Goal: Obtain resource: Download file/media

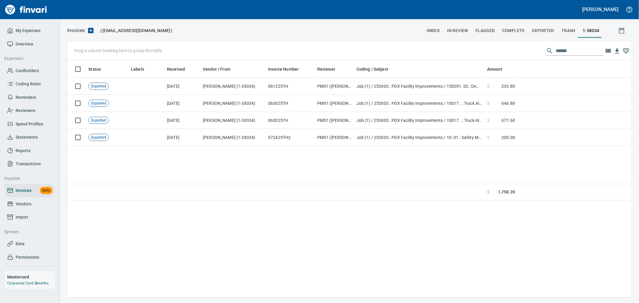
scroll to position [232, 559]
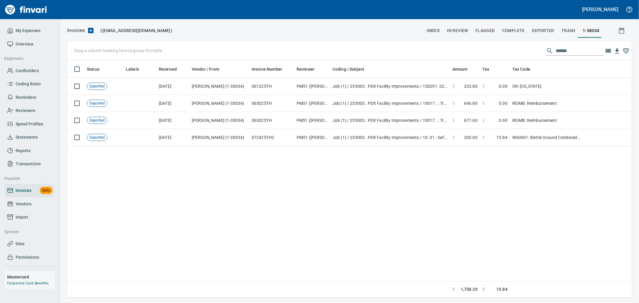
click at [426, 45] on div "Drag a column heading here to group the table ******" at bounding box center [349, 50] width 564 height 19
drag, startPoint x: 553, startPoint y: 47, endPoint x: 498, endPoint y: 50, distance: 54.9
click at [426, 50] on div "Drag a column heading here to group the table ******" at bounding box center [349, 50] width 564 height 19
click at [24, 205] on span "Vendors" at bounding box center [24, 203] width 16 height 7
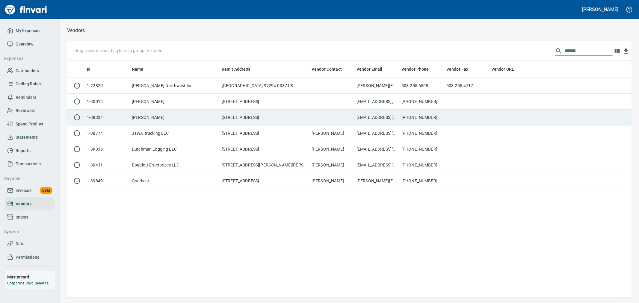
scroll to position [232, 559]
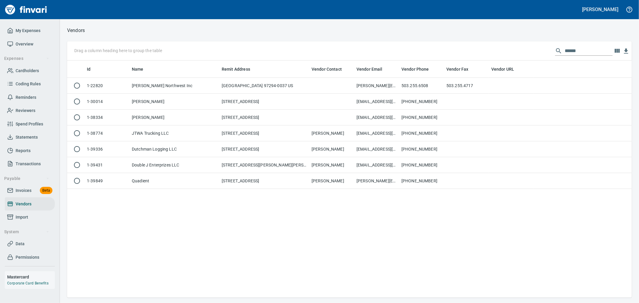
drag, startPoint x: 588, startPoint y: 49, endPoint x: 490, endPoint y: 50, distance: 98.2
click at [426, 50] on div "Drag a column heading here to group the table ******" at bounding box center [349, 50] width 564 height 19
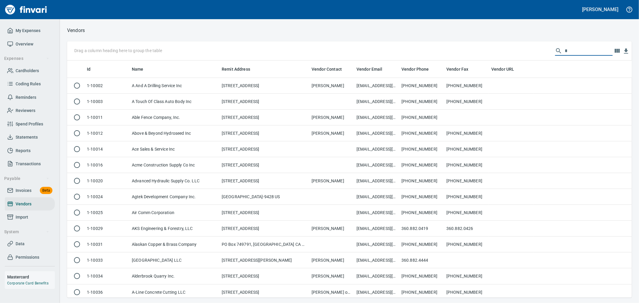
scroll to position [232, 555]
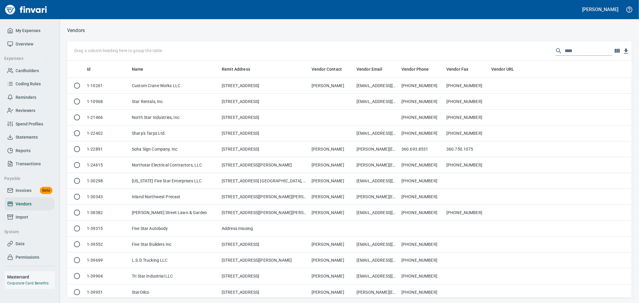
click at [426, 47] on input "****" at bounding box center [588, 51] width 48 height 10
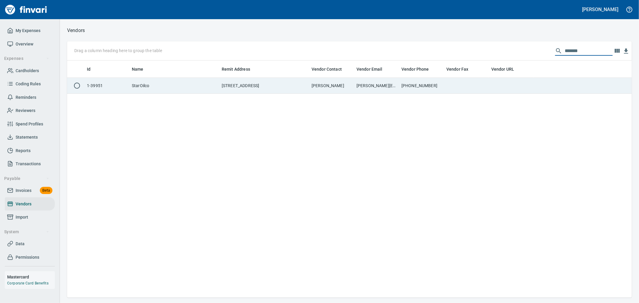
type input "*******"
click at [387, 90] on td "[PERSON_NAME][EMAIL_ADDRESS][PERSON_NAME][DOMAIN_NAME]" at bounding box center [376, 86] width 45 height 16
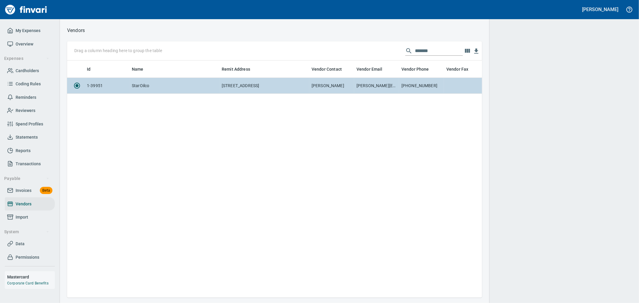
scroll to position [227, 410]
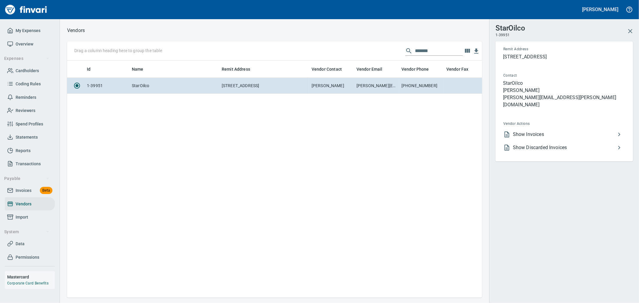
click at [426, 131] on span "Show Invoices" at bounding box center [564, 134] width 103 height 7
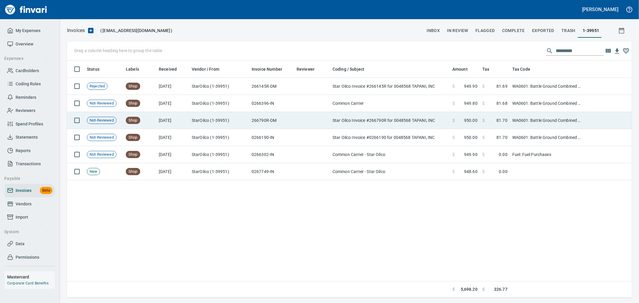
scroll to position [232, 559]
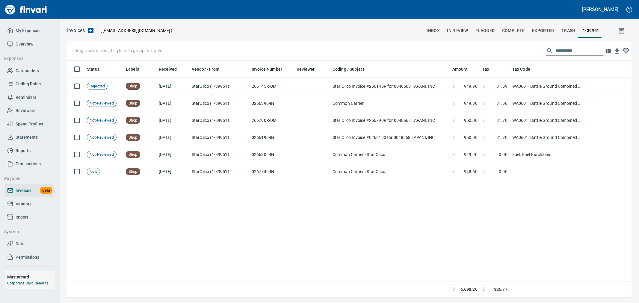
click at [426, 52] on input "text" at bounding box center [579, 51] width 48 height 10
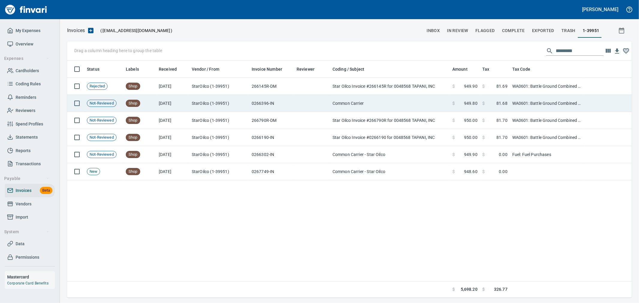
click at [290, 107] on td "0266396-IN" at bounding box center [271, 103] width 45 height 17
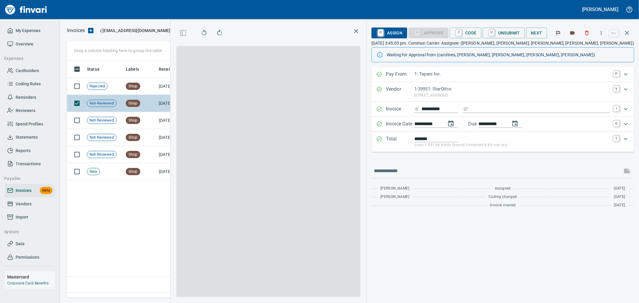
scroll to position [227, 410]
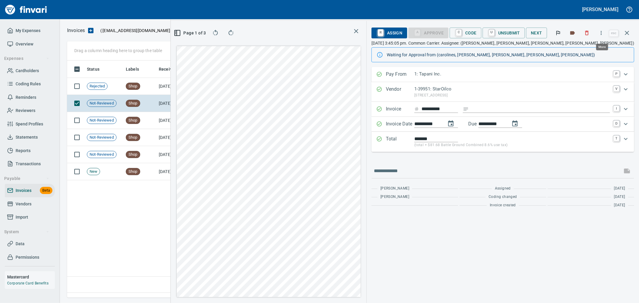
click at [426, 34] on icon "button" at bounding box center [601, 33] width 6 height 6
click at [426, 49] on span "Download" at bounding box center [599, 50] width 57 height 7
click at [426, 31] on icon "button" at bounding box center [601, 33] width 6 height 6
click at [426, 34] on div at bounding box center [319, 151] width 639 height 303
click at [426, 32] on icon "button" at bounding box center [587, 33] width 4 height 4
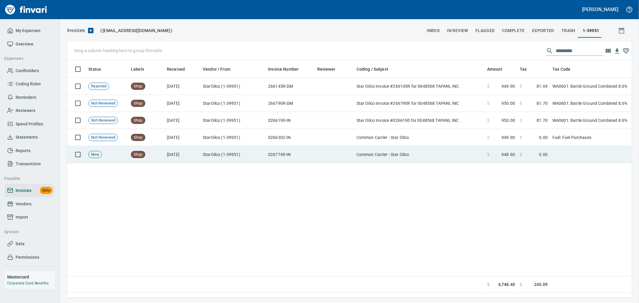
scroll to position [232, 558]
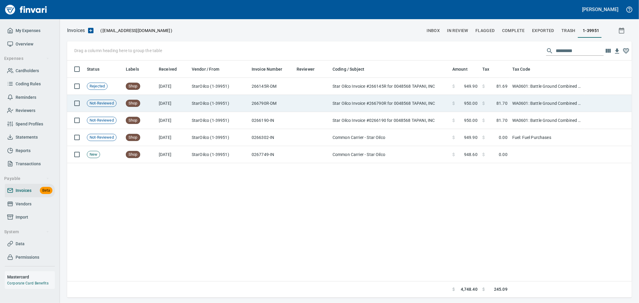
click at [357, 107] on td "Star Oilco Invoice #266790R for 0048568 TAPANI, INC" at bounding box center [390, 103] width 120 height 17
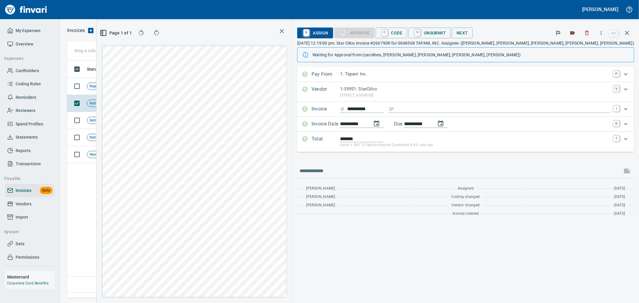
click at [426, 34] on icon "button" at bounding box center [601, 33] width 6 height 6
click at [426, 51] on span "Download" at bounding box center [599, 50] width 57 height 7
click at [426, 34] on icon "button" at bounding box center [587, 33] width 6 height 6
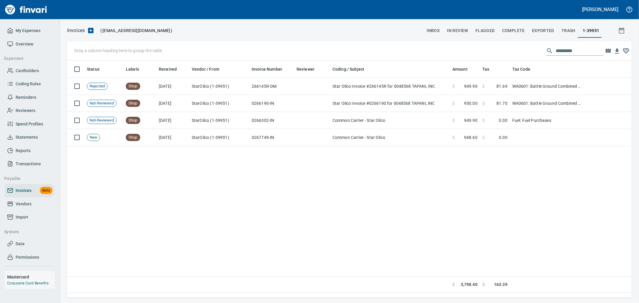
scroll to position [232, 558]
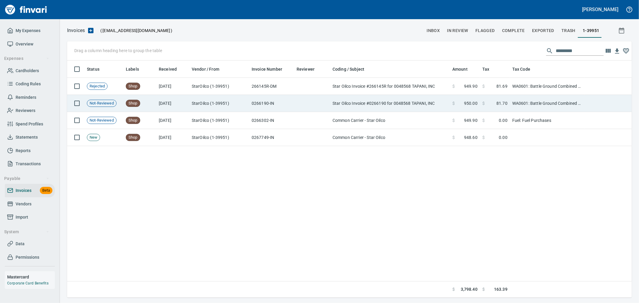
click at [232, 100] on td "StarOilco (1-39951)" at bounding box center [219, 103] width 60 height 17
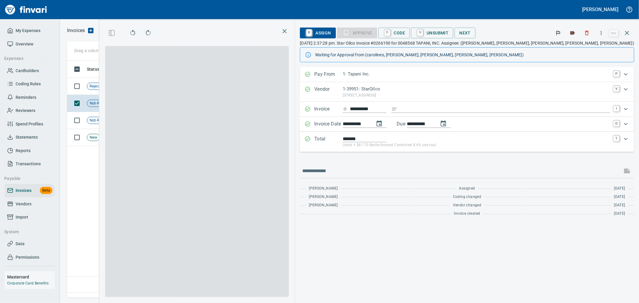
scroll to position [227, 410]
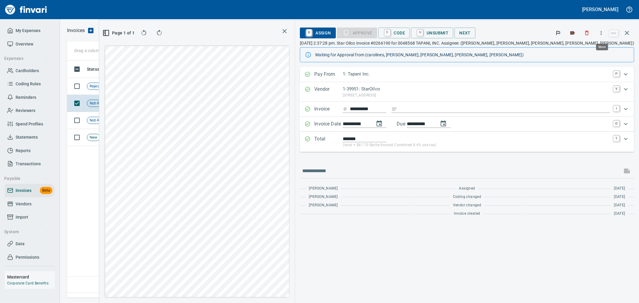
click at [426, 37] on button "button" at bounding box center [600, 32] width 13 height 13
click at [426, 48] on span "Download" at bounding box center [599, 50] width 57 height 7
click at [426, 32] on icon "button" at bounding box center [587, 33] width 6 height 6
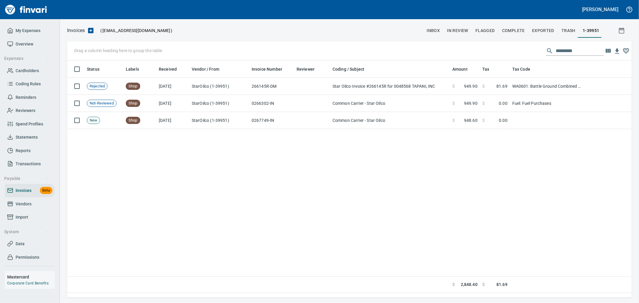
scroll to position [232, 558]
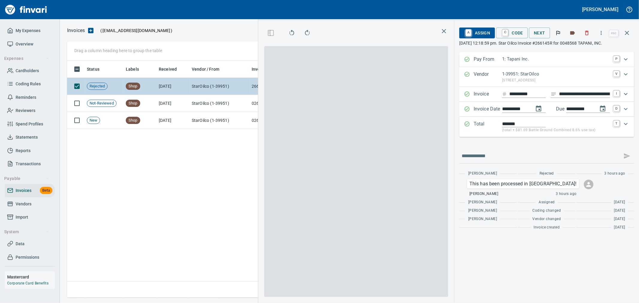
scroll to position [1, 1]
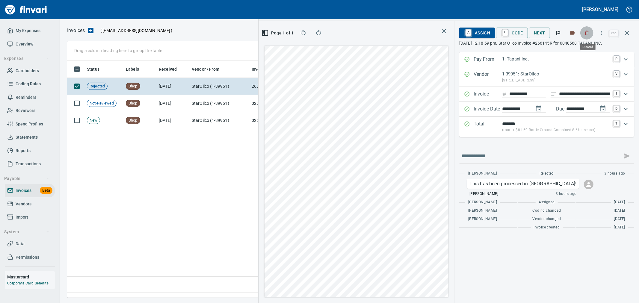
click at [426, 32] on icon "button" at bounding box center [587, 33] width 6 height 6
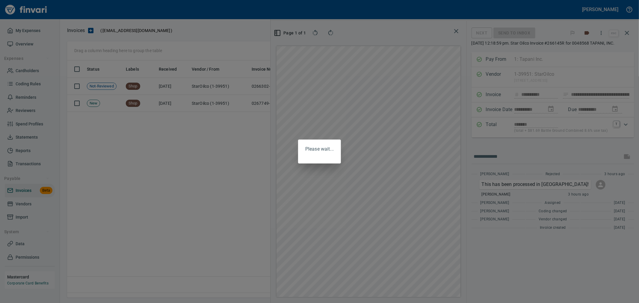
scroll to position [227, 410]
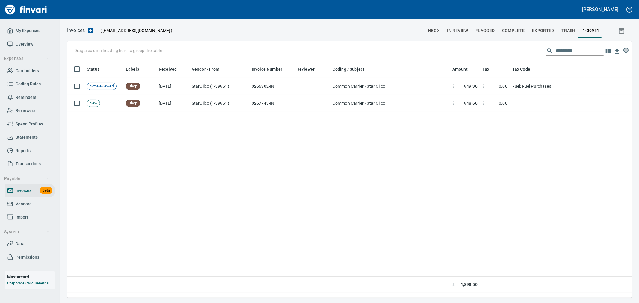
scroll to position [232, 558]
click at [27, 206] on span "Vendors" at bounding box center [24, 203] width 16 height 7
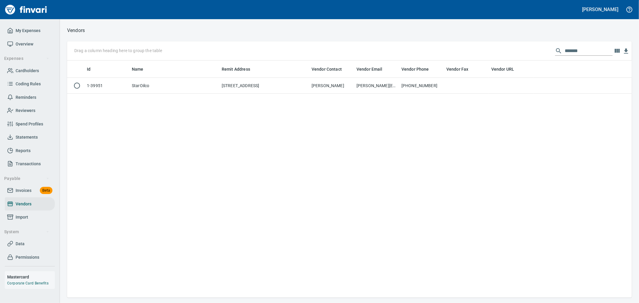
scroll to position [232, 559]
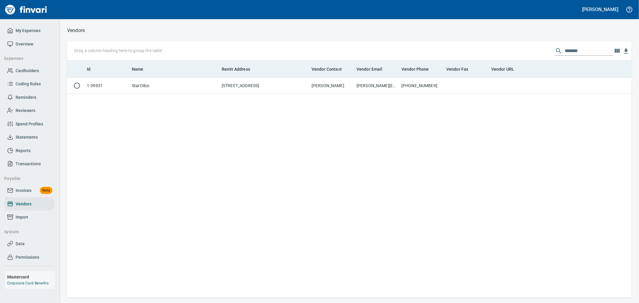
drag, startPoint x: 580, startPoint y: 49, endPoint x: 454, endPoint y: 60, distance: 126.3
click at [426, 50] on div "Drag a column heading here to group the table *******" at bounding box center [349, 50] width 564 height 19
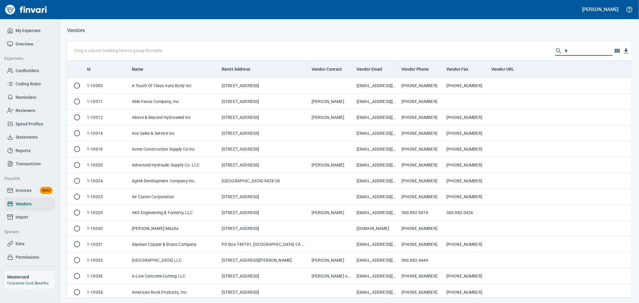
scroll to position [232, 555]
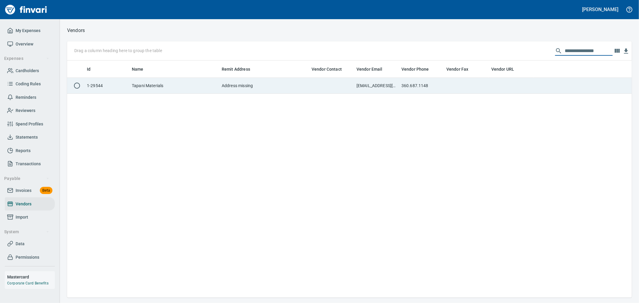
type input "**********"
click at [426, 82] on td "360.687.1148" at bounding box center [421, 86] width 45 height 16
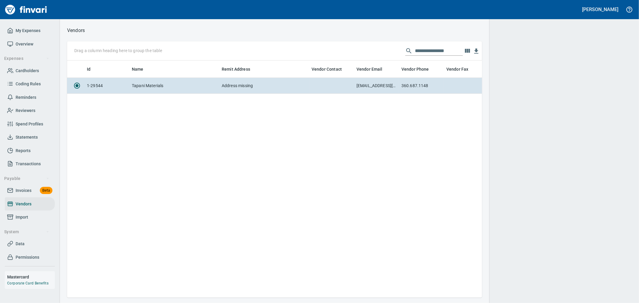
scroll to position [227, 410]
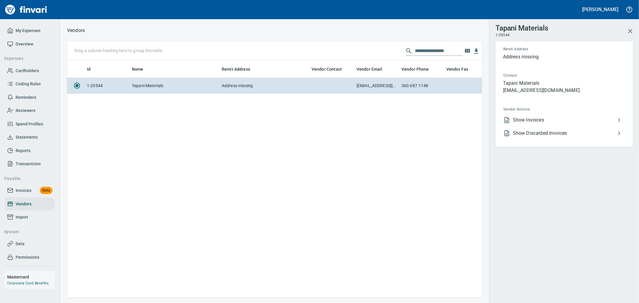
click at [426, 119] on span "Show Invoices" at bounding box center [564, 119] width 103 height 7
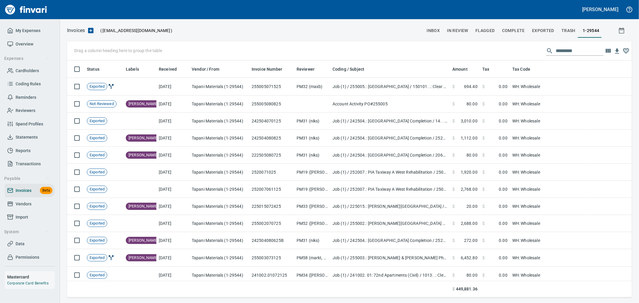
scroll to position [1, 1]
click at [426, 49] on icon "button" at bounding box center [607, 51] width 5 height 4
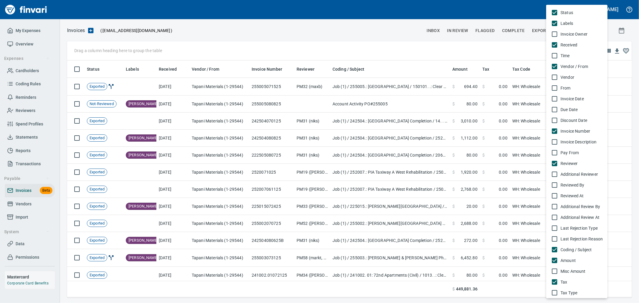
click at [426, 100] on span "Invoice Date" at bounding box center [581, 99] width 42 height 6
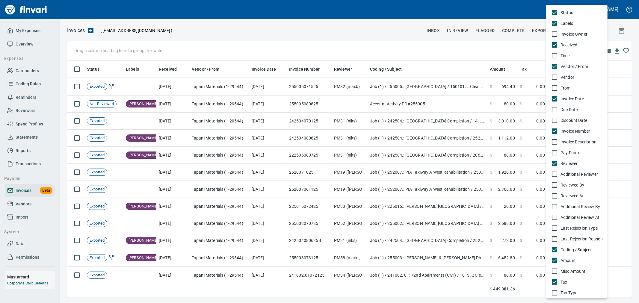
click at [250, 49] on div at bounding box center [319, 151] width 639 height 303
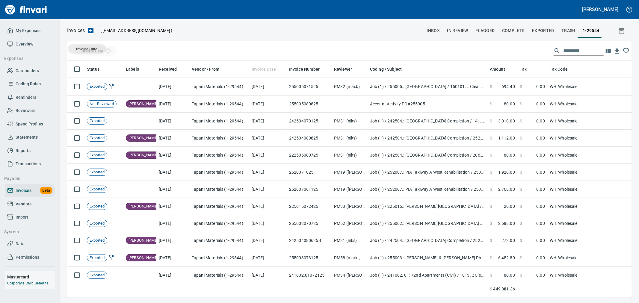
drag, startPoint x: 259, startPoint y: 69, endPoint x: 87, endPoint y: 49, distance: 173.4
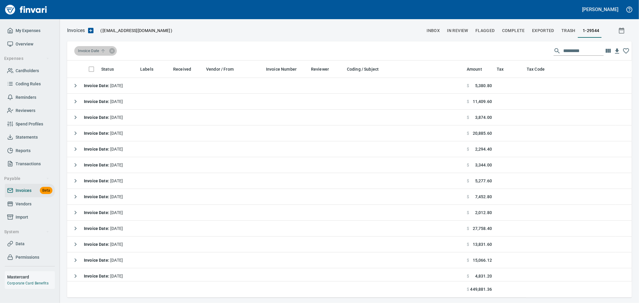
click at [87, 50] on span "Invoice Date" at bounding box center [92, 50] width 29 height 5
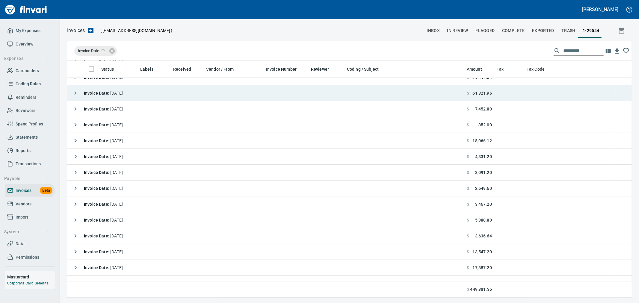
scroll to position [299, 0]
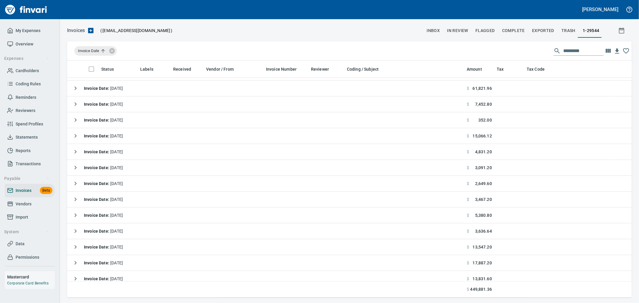
click at [426, 50] on input "text" at bounding box center [583, 51] width 40 height 10
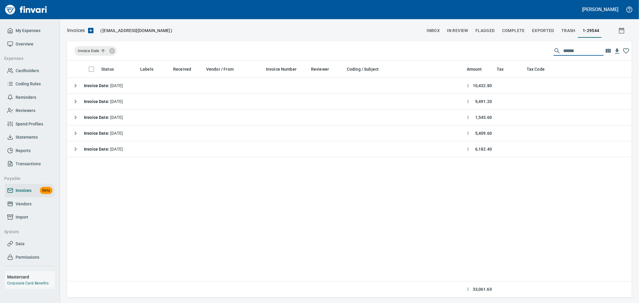
scroll to position [0, 0]
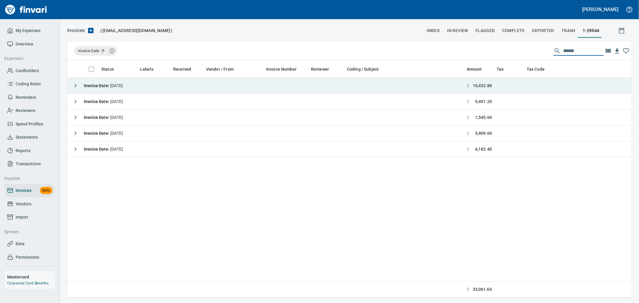
type input "******"
click at [107, 85] on strong "Invoice Date :" at bounding box center [97, 85] width 26 height 5
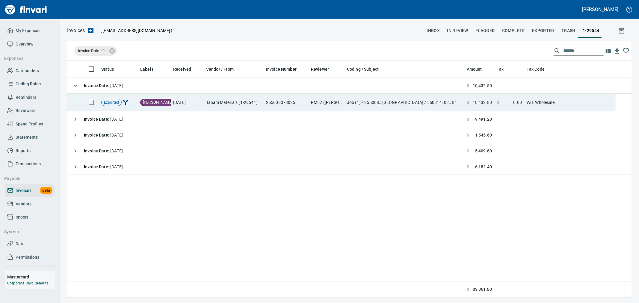
click at [288, 105] on td "255008073025" at bounding box center [286, 103] width 45 height 18
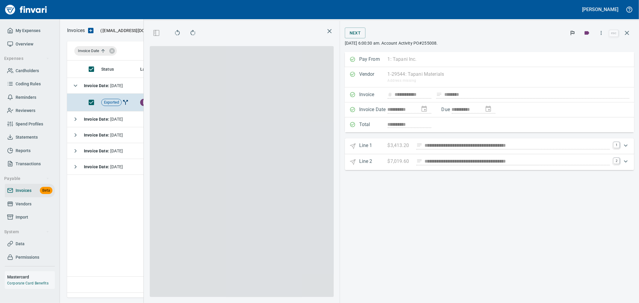
scroll to position [227, 410]
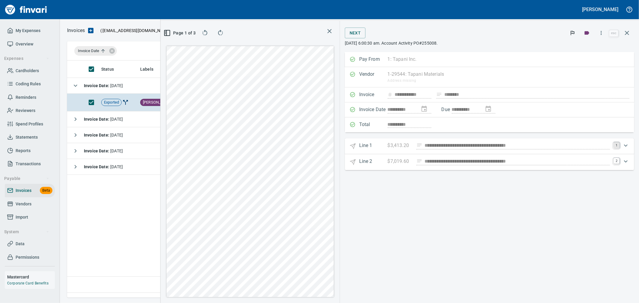
click at [426, 145] on link "1" at bounding box center [616, 145] width 6 height 6
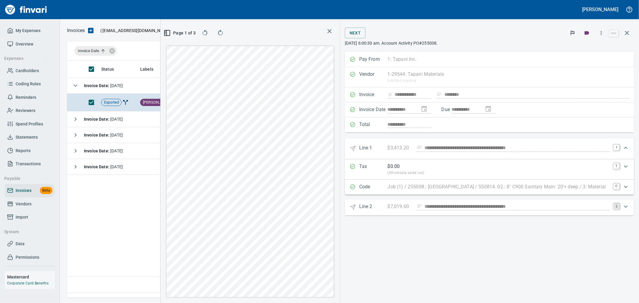
click at [426, 206] on link "2" at bounding box center [616, 206] width 6 height 6
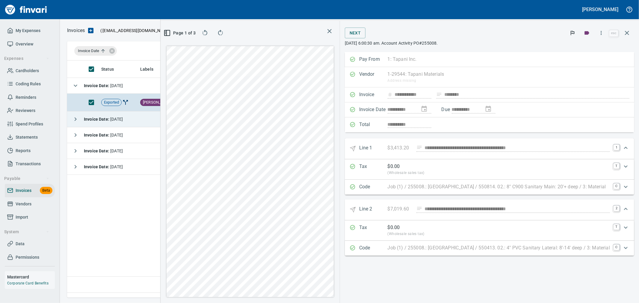
click at [426, 32] on icon "button" at bounding box center [626, 32] width 7 height 7
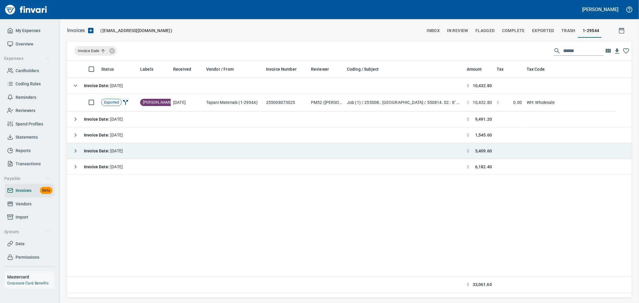
scroll to position [232, 559]
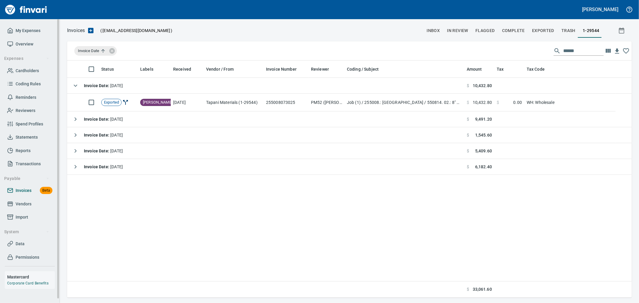
click at [26, 193] on span "Invoices" at bounding box center [24, 190] width 16 height 7
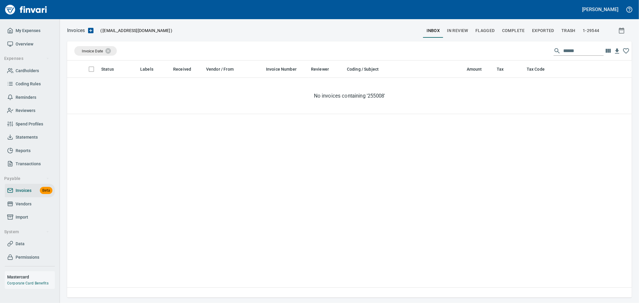
scroll to position [232, 559]
click at [426, 50] on div "Invoice Date ******" at bounding box center [349, 50] width 564 height 19
click at [426, 49] on input "******" at bounding box center [583, 51] width 40 height 10
click at [426, 29] on span "1-29544" at bounding box center [590, 30] width 17 height 7
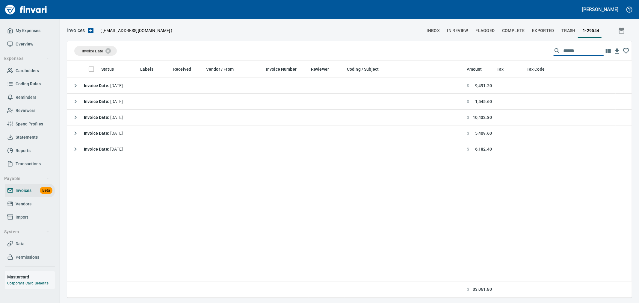
scroll to position [232, 559]
click at [426, 53] on input "******" at bounding box center [583, 51] width 40 height 10
drag, startPoint x: 582, startPoint y: 52, endPoint x: 488, endPoint y: 52, distance: 93.7
click at [426, 52] on div "Invoice Date ******" at bounding box center [349, 50] width 564 height 19
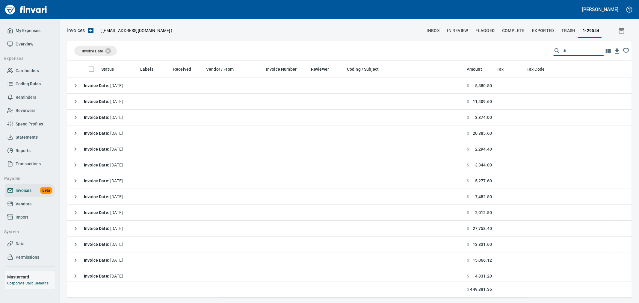
scroll to position [232, 555]
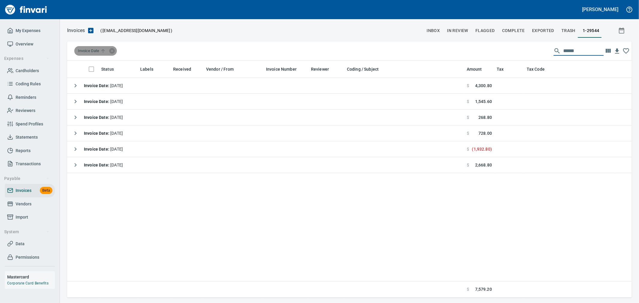
click at [98, 53] on span "Invoice Date" at bounding box center [92, 50] width 29 height 5
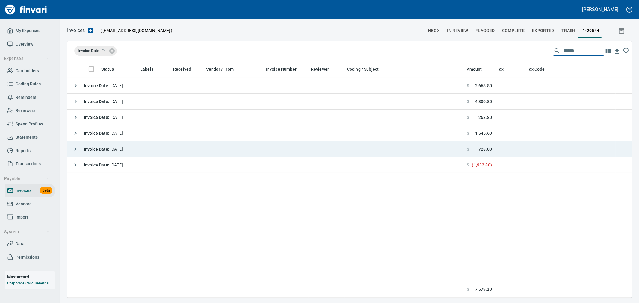
type input "******"
click at [110, 151] on strong "Invoice Date :" at bounding box center [97, 149] width 26 height 5
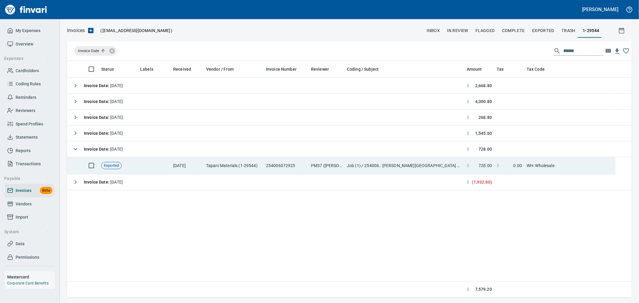
click at [253, 166] on td "Tapani Materials (1-29544)" at bounding box center [234, 165] width 60 height 17
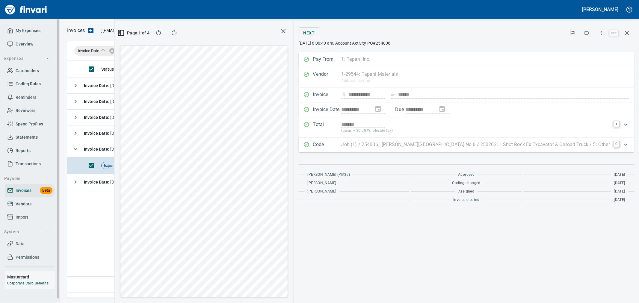
scroll to position [227, 410]
click at [426, 34] on icon "button" at bounding box center [627, 33] width 4 height 4
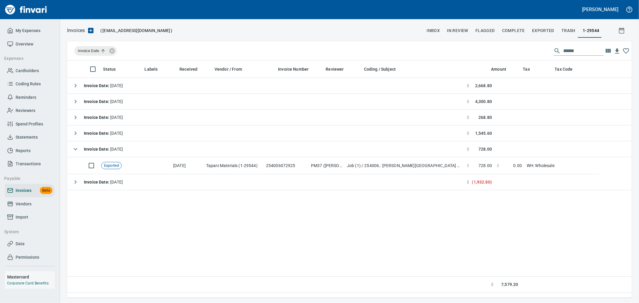
scroll to position [1, 1]
